Goal: Task Accomplishment & Management: Use online tool/utility

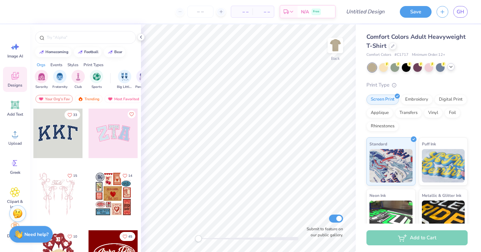
click at [450, 67] on polyline at bounding box center [451, 66] width 3 height 1
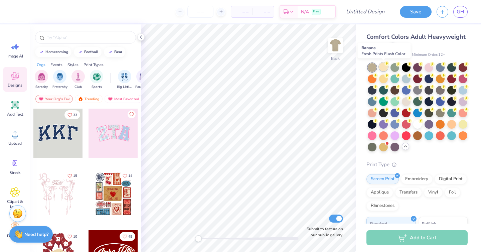
click at [384, 68] on div at bounding box center [383, 66] width 9 height 9
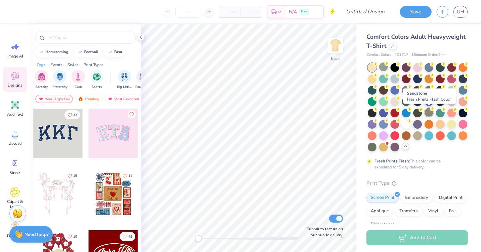
click at [427, 113] on div at bounding box center [429, 112] width 9 height 9
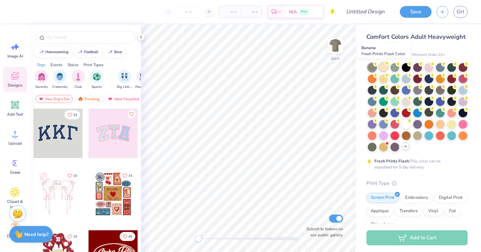
click at [385, 67] on div at bounding box center [383, 66] width 9 height 9
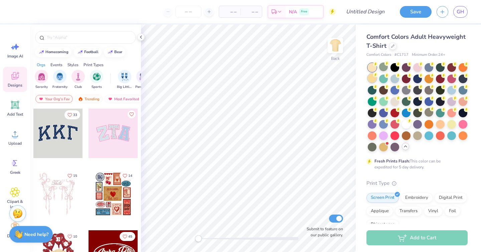
click at [376, 78] on div at bounding box center [372, 78] width 9 height 9
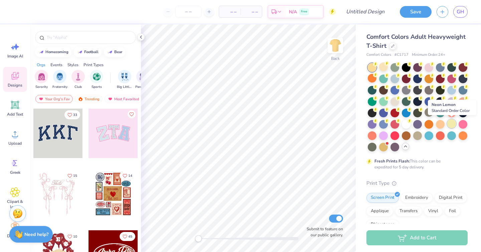
click at [453, 125] on div at bounding box center [451, 123] width 9 height 9
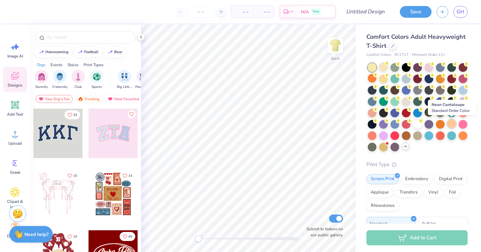
click at [449, 124] on div at bounding box center [451, 123] width 9 height 9
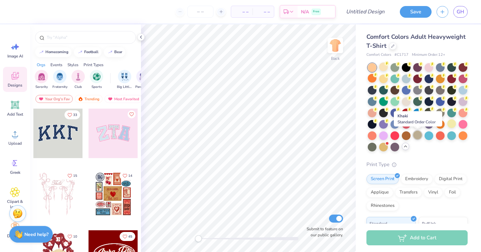
click at [418, 135] on div at bounding box center [417, 135] width 9 height 9
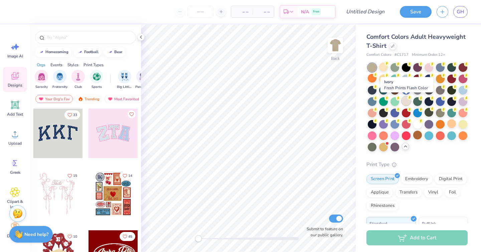
click at [405, 100] on div at bounding box center [406, 101] width 9 height 9
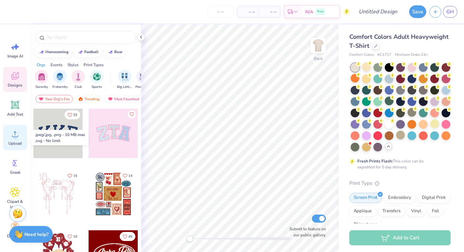
click at [20, 133] on div "Upload" at bounding box center [15, 137] width 24 height 25
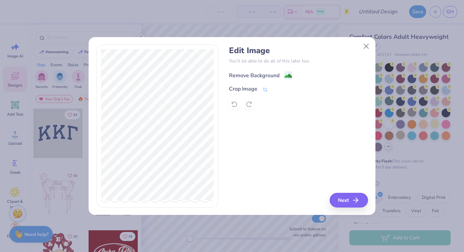
click at [251, 73] on div "Remove Background" at bounding box center [254, 76] width 50 height 8
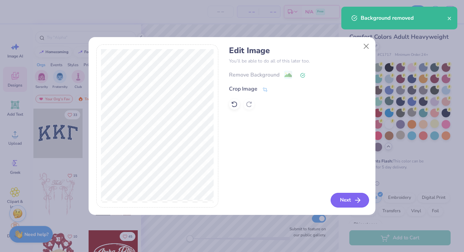
click at [347, 202] on button "Next" at bounding box center [350, 200] width 38 height 15
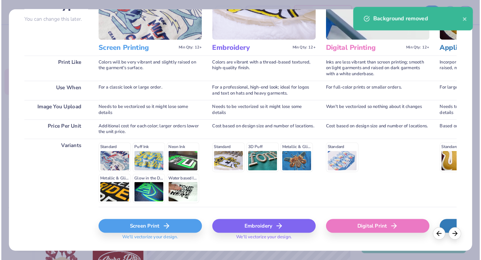
scroll to position [81, 0]
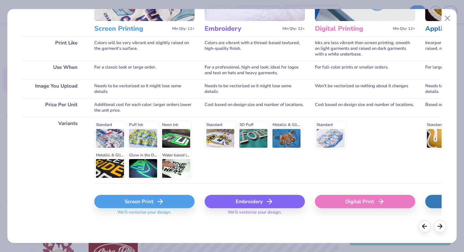
click at [133, 206] on div "Screen Print" at bounding box center [144, 201] width 100 height 13
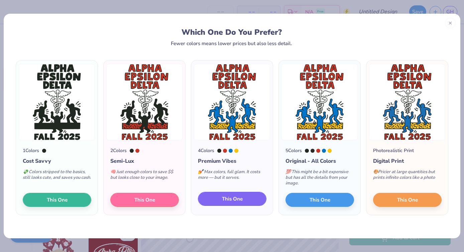
click at [221, 196] on button "This One" at bounding box center [232, 199] width 69 height 14
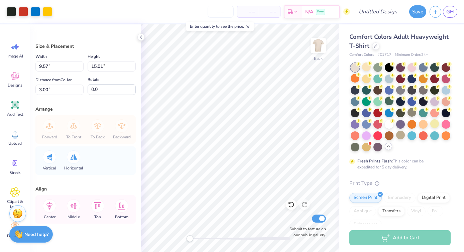
type input "9.57"
type input "15.01"
type input "3.00"
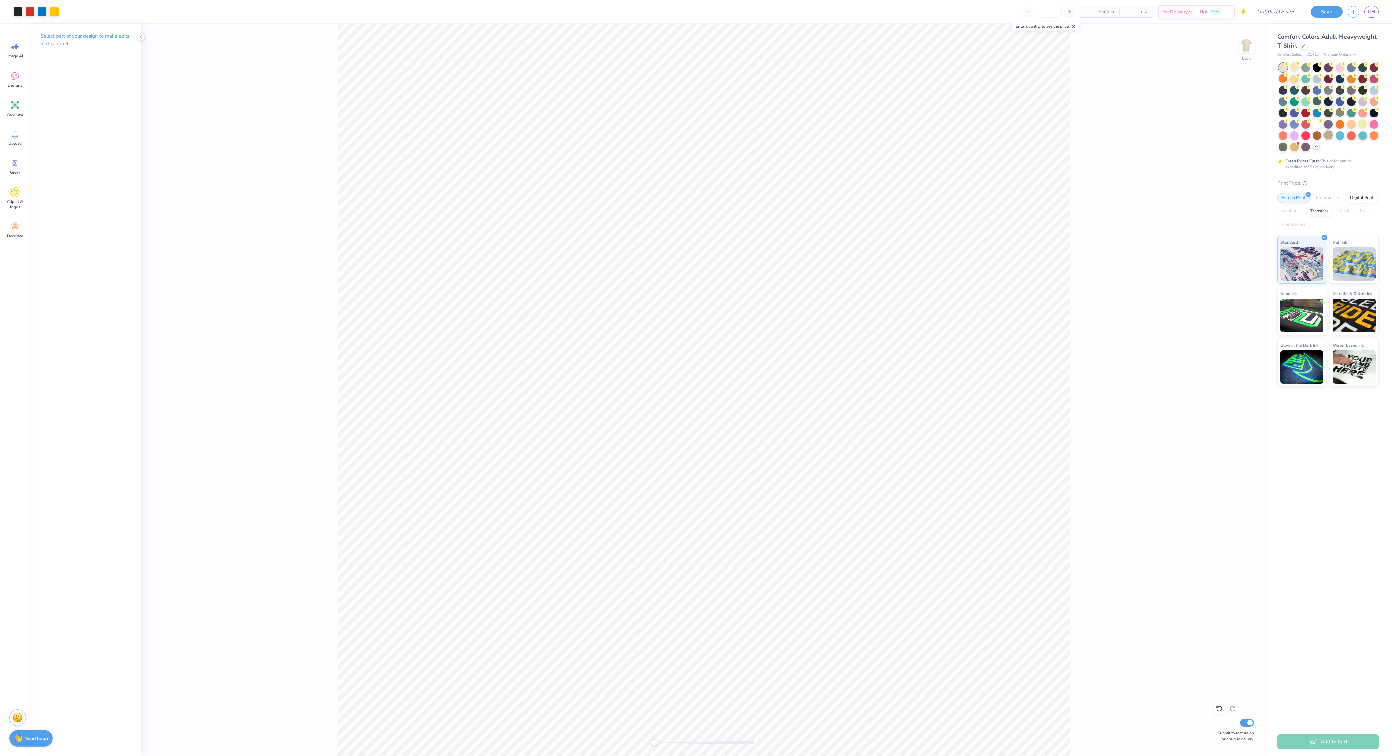
click at [962, 138] on div at bounding box center [1328, 135] width 9 height 9
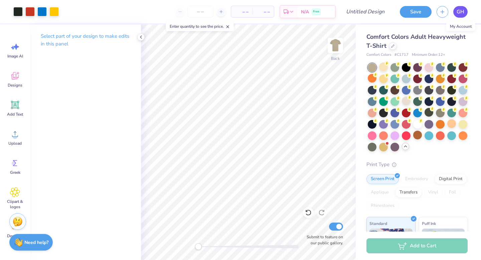
click at [459, 14] on span "GH" at bounding box center [461, 12] width 8 height 8
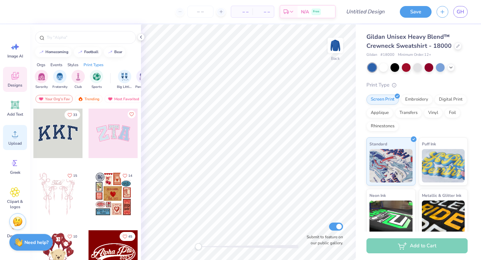
click at [15, 135] on icon at bounding box center [15, 134] width 10 height 10
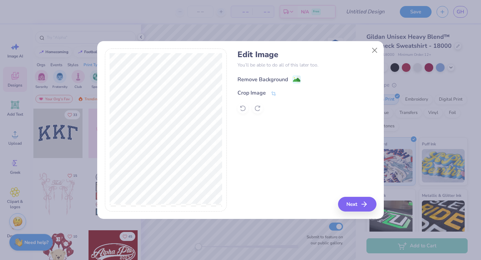
click at [289, 80] on div "Remove Background" at bounding box center [269, 79] width 63 height 8
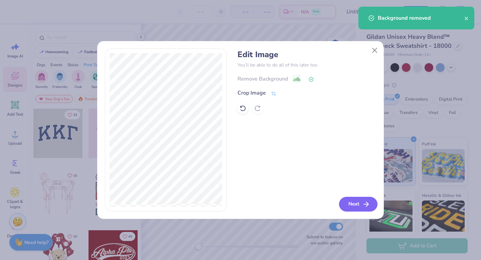
click at [361, 207] on button "Next" at bounding box center [358, 204] width 38 height 15
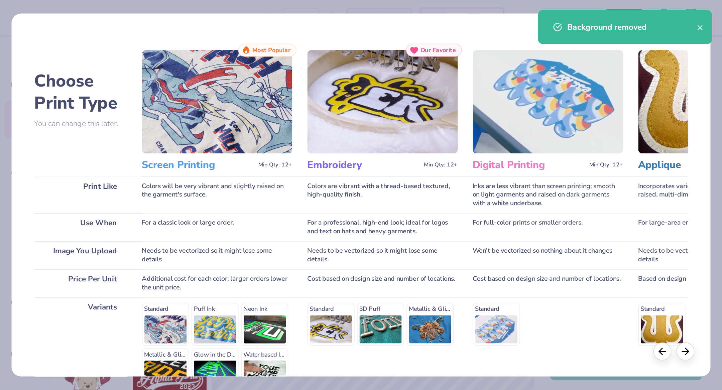
scroll to position [73, 0]
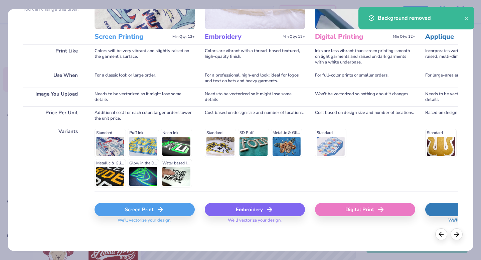
click at [146, 209] on div "Screen Print" at bounding box center [145, 209] width 100 height 13
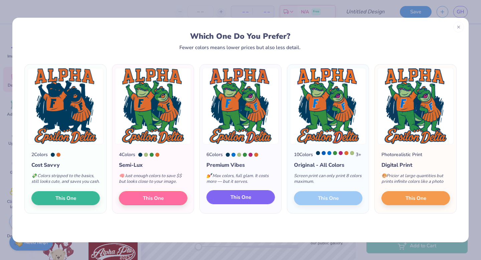
click at [229, 204] on button "This One" at bounding box center [241, 197] width 69 height 14
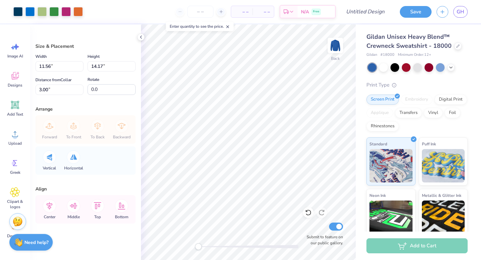
type input "11.56"
type input "14.17"
